Goal: Communication & Community: Connect with others

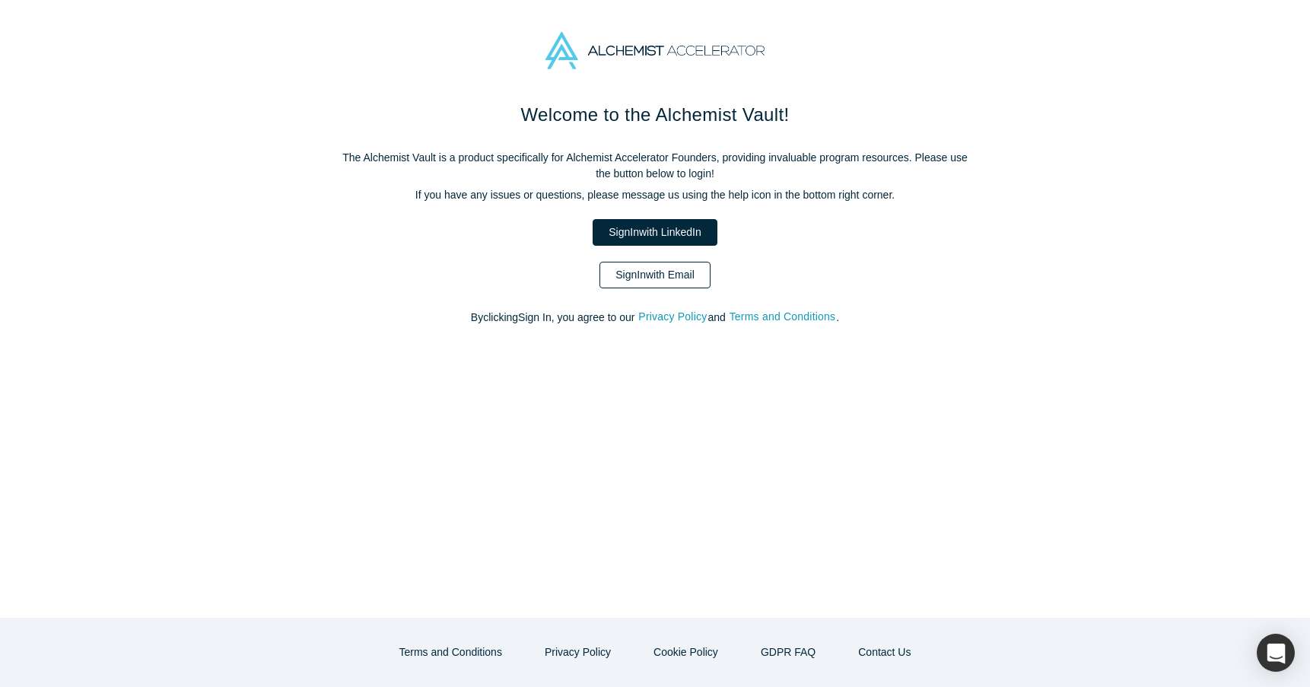
click at [654, 280] on link "Sign In with Email" at bounding box center [654, 275] width 111 height 27
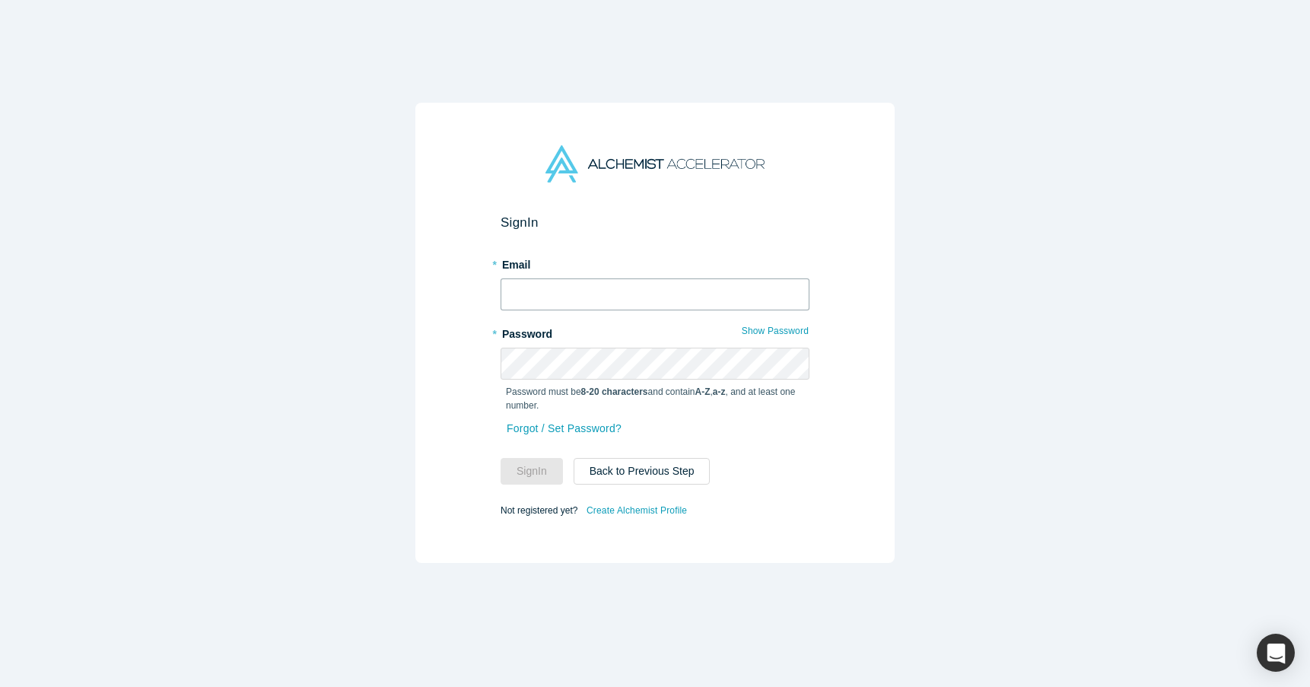
type input "[PERSON_NAME][EMAIL_ADDRESS][DOMAIN_NAME]"
click at [523, 471] on button "Sign In" at bounding box center [532, 471] width 62 height 27
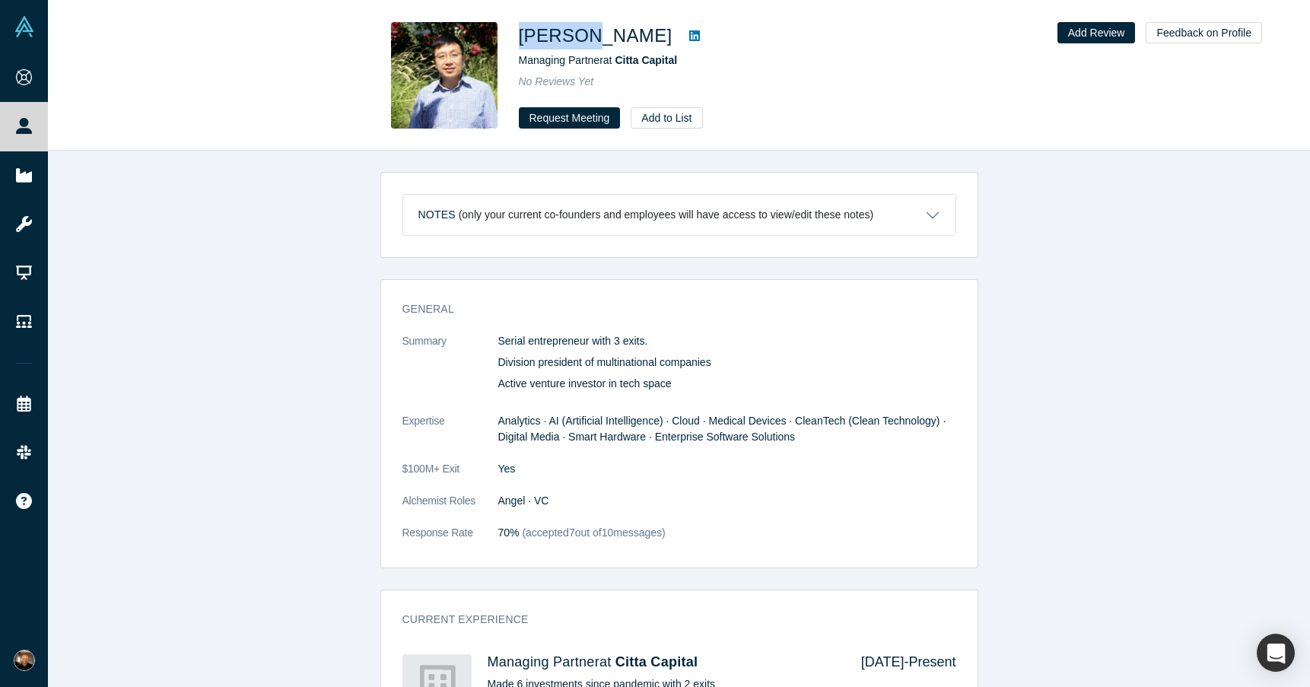
drag, startPoint x: 520, startPoint y: 39, endPoint x: 587, endPoint y: 33, distance: 67.2
click at [587, 33] on h1 "[PERSON_NAME]" at bounding box center [596, 35] width 154 height 27
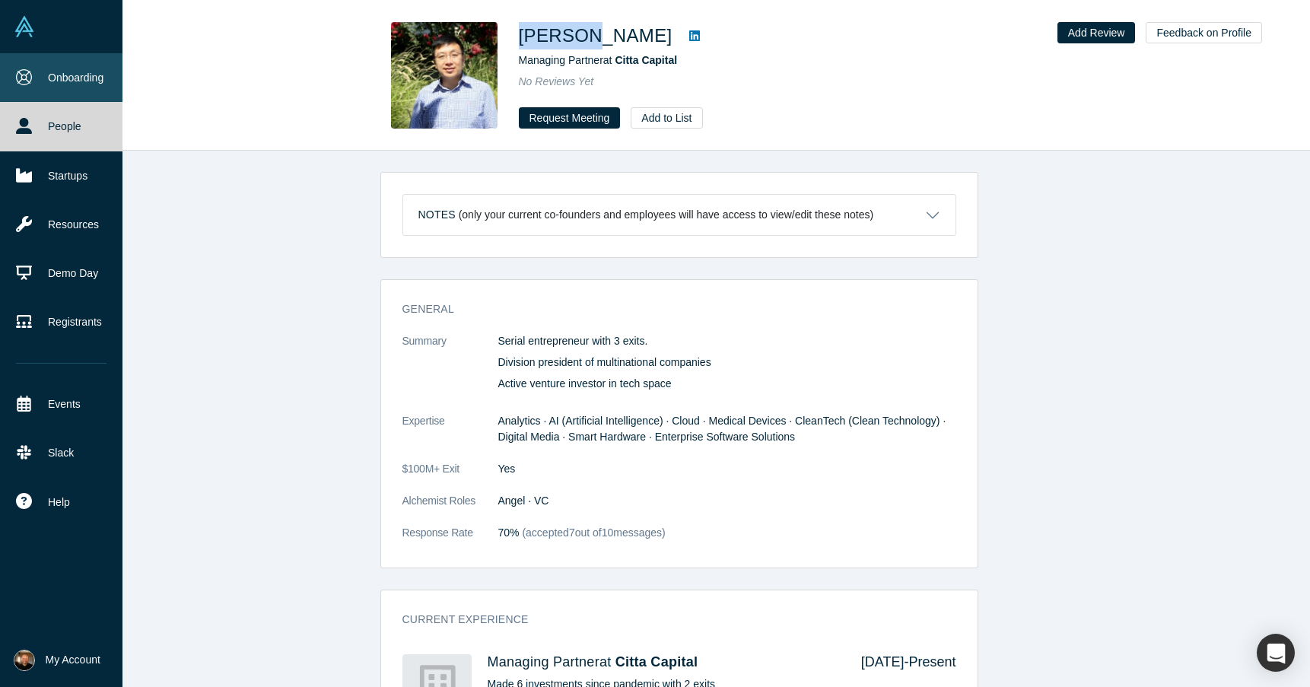
copy h1 "Jim Mao"
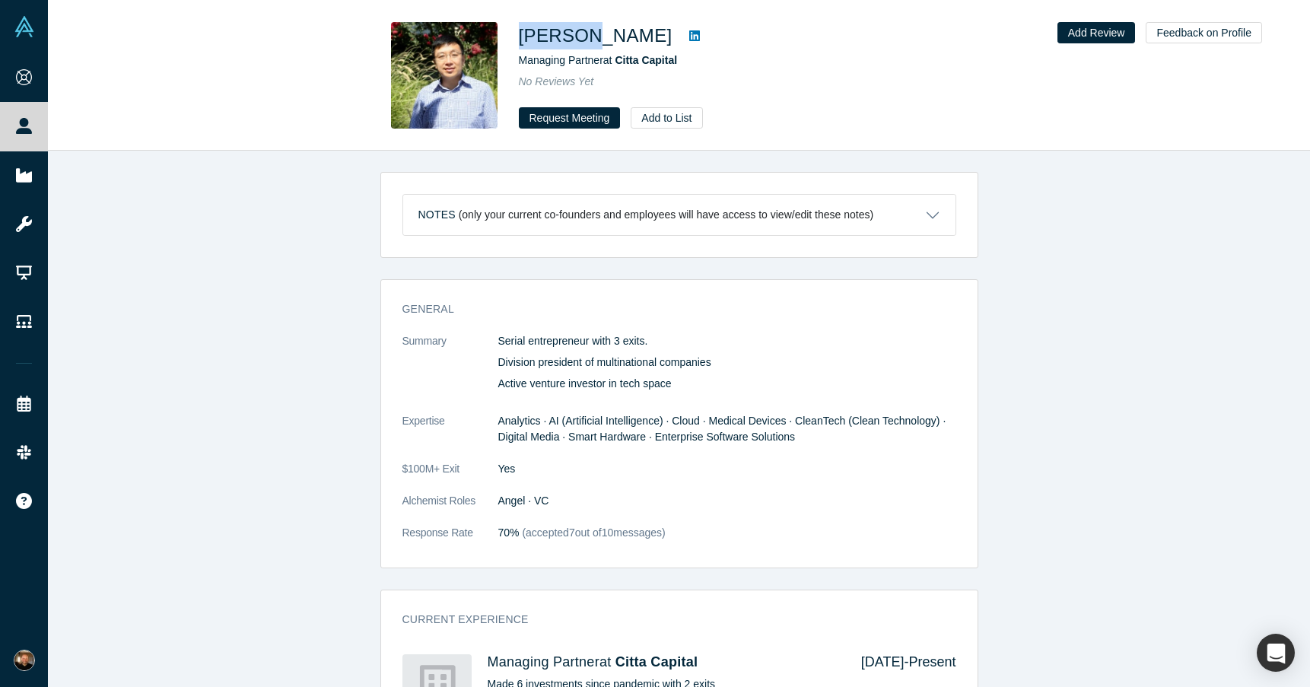
click at [689, 42] on icon at bounding box center [694, 36] width 11 height 12
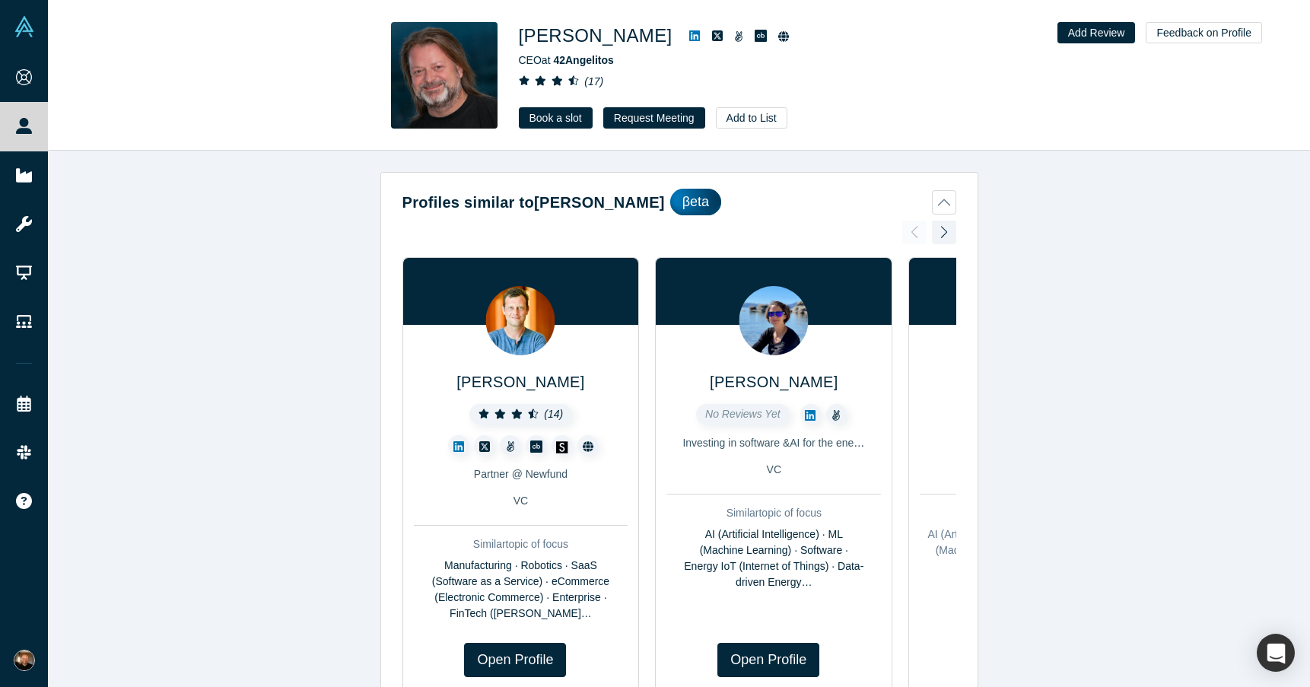
click at [689, 33] on icon at bounding box center [694, 35] width 11 height 11
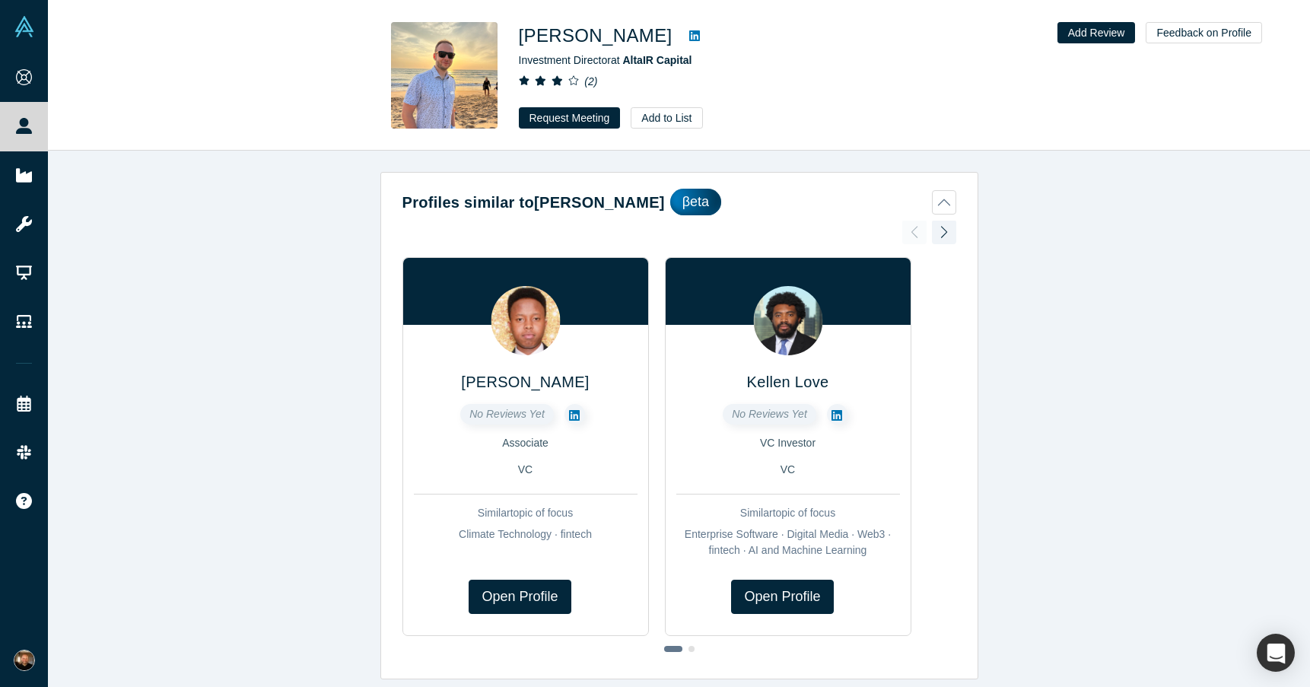
click at [689, 35] on icon at bounding box center [694, 36] width 11 height 12
click at [688, 31] on link at bounding box center [694, 36] width 23 height 18
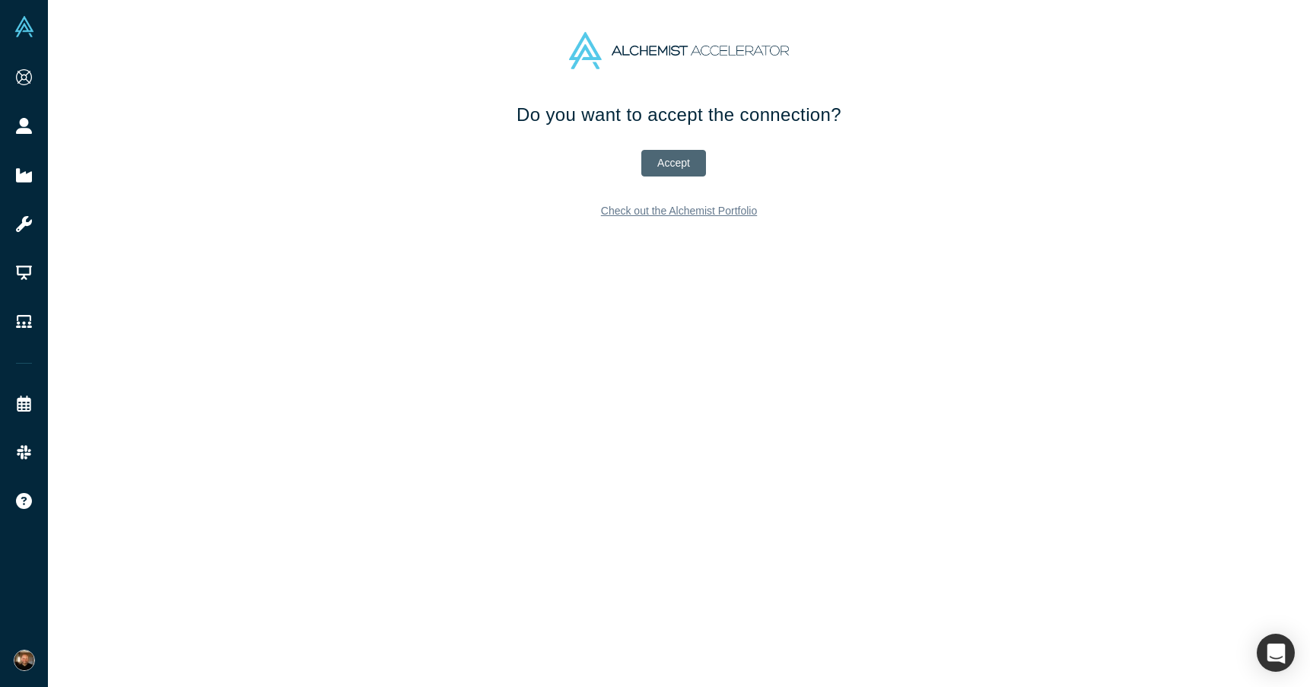
click at [656, 161] on button "Accept" at bounding box center [673, 163] width 65 height 27
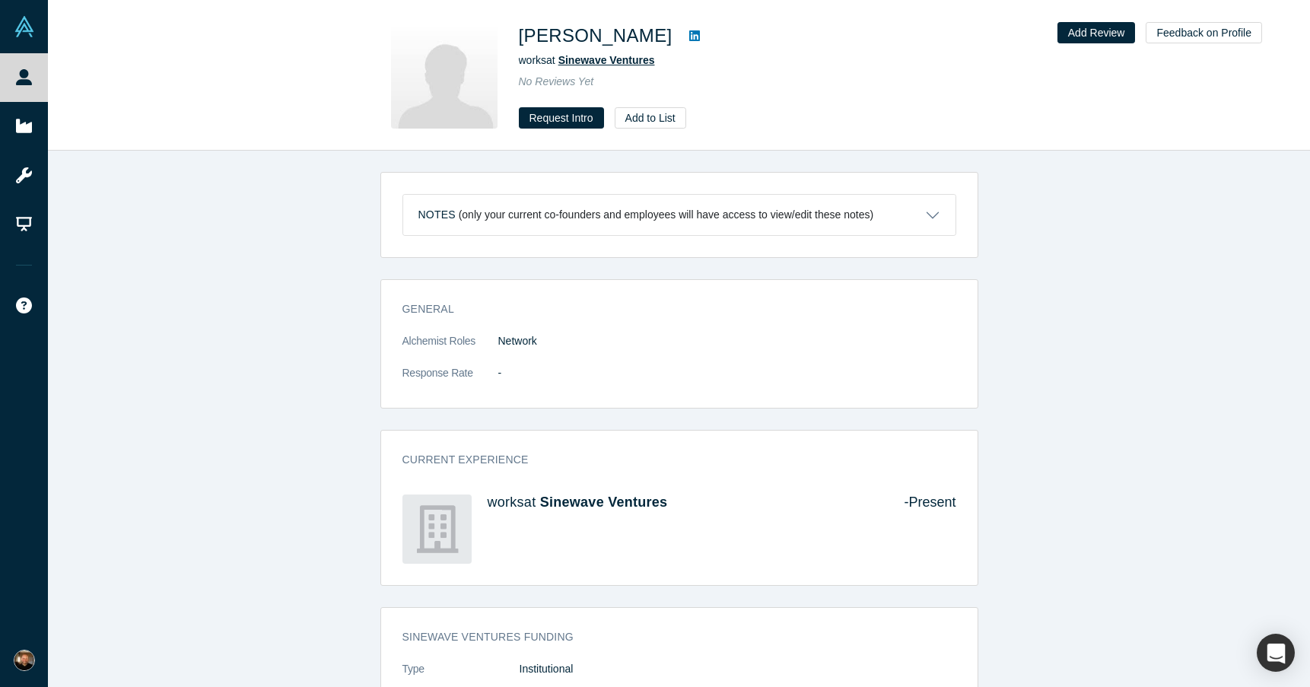
click at [640, 55] on span "Sinewave Ventures" at bounding box center [606, 60] width 97 height 12
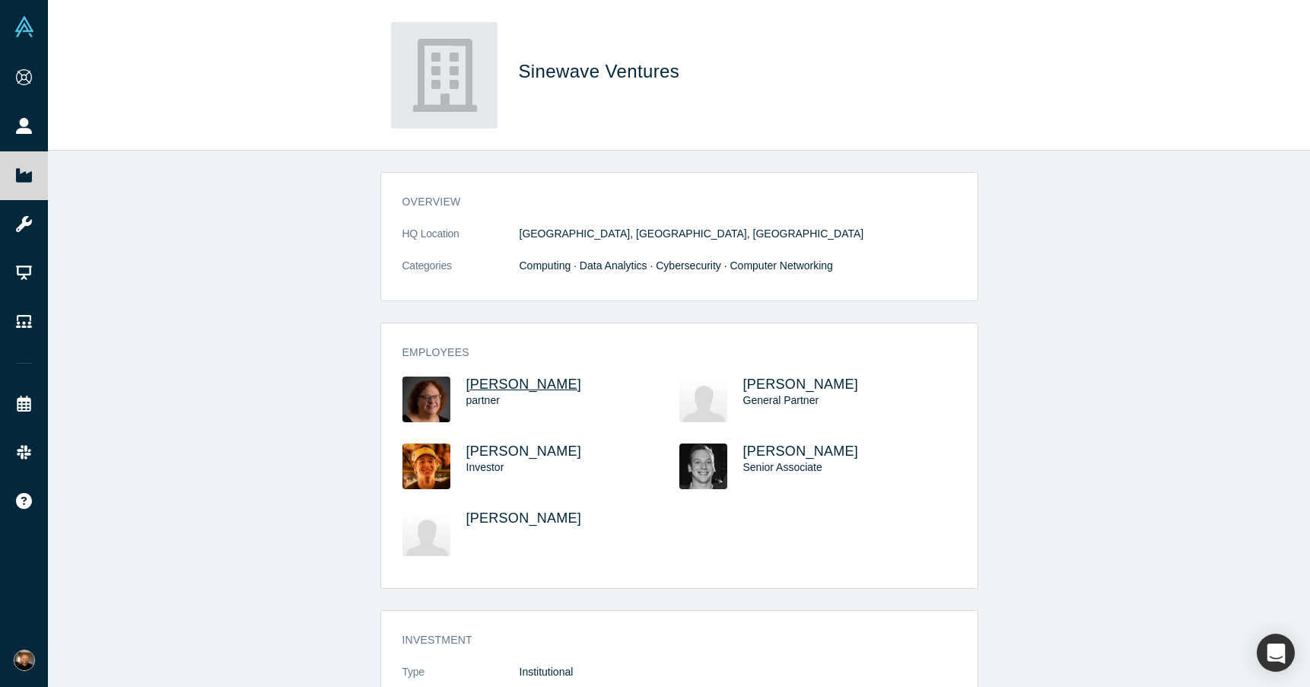
click at [529, 387] on span "[PERSON_NAME]" at bounding box center [524, 384] width 116 height 15
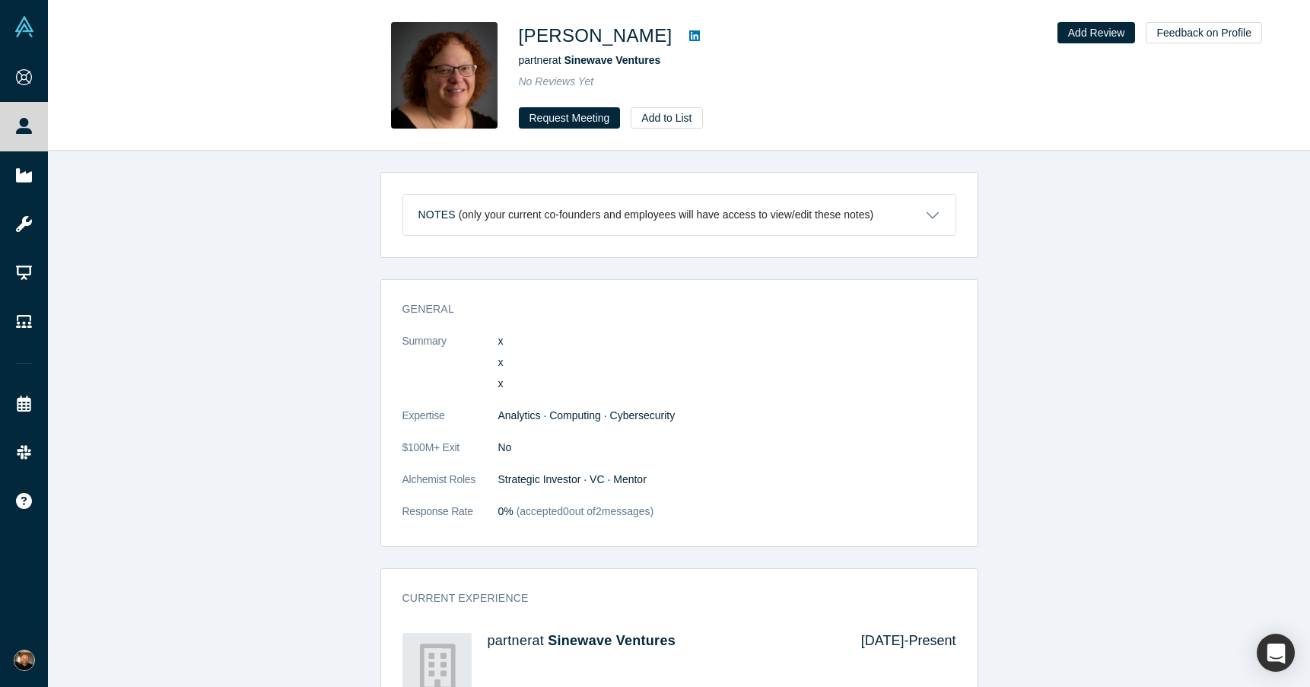
click at [689, 37] on icon at bounding box center [694, 36] width 11 height 12
